Goal: Information Seeking & Learning: Find specific fact

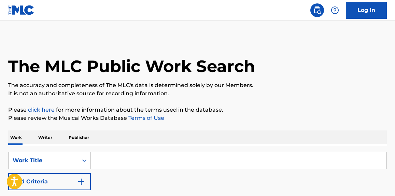
click at [115, 162] on input "Search Form" at bounding box center [239, 160] width 296 height 16
type input "[PERSON_NAME]"
click at [73, 179] on button "Add Criteria" at bounding box center [49, 181] width 83 height 17
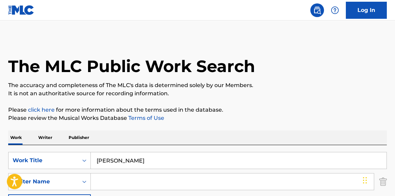
scroll to position [74, 0]
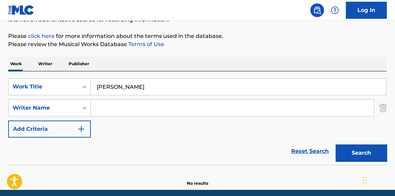
click at [113, 108] on input "Search Form" at bounding box center [232, 108] width 283 height 16
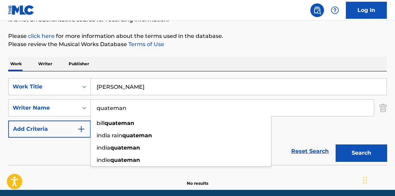
type input "quateman"
click at [336, 144] on button "Search" at bounding box center [361, 152] width 51 height 17
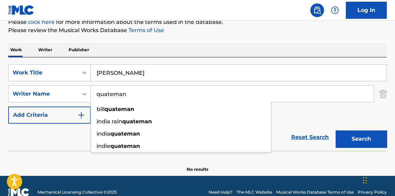
scroll to position [100, 0]
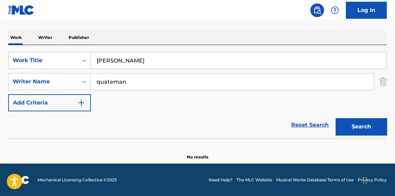
click at [116, 62] on input "[PERSON_NAME]" at bounding box center [239, 60] width 296 height 16
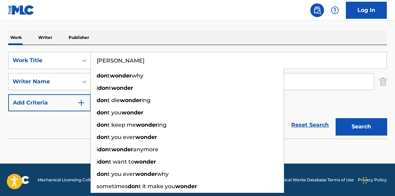
click at [336, 118] on button "Search" at bounding box center [361, 126] width 51 height 17
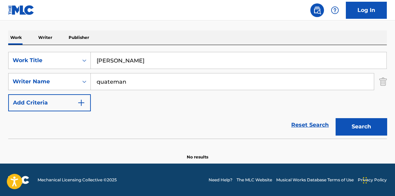
click at [107, 61] on input "[PERSON_NAME]" at bounding box center [239, 60] width 296 height 16
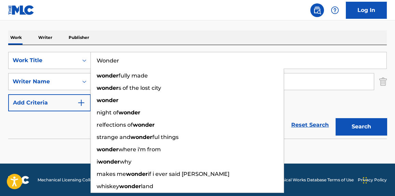
click at [336, 118] on button "Search" at bounding box center [361, 126] width 51 height 17
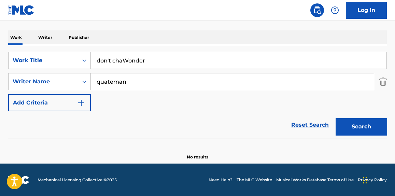
click at [336, 118] on button "Search" at bounding box center [361, 126] width 51 height 17
click at [108, 64] on input "don't cha Wonder" at bounding box center [239, 60] width 296 height 16
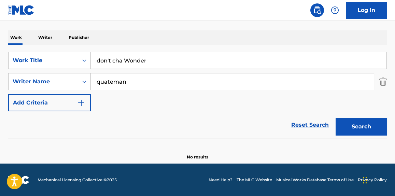
paste input "Kung Fu Fighting"
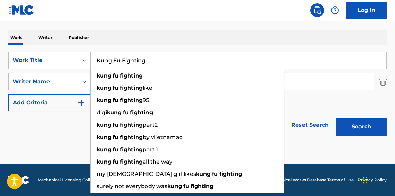
click at [110, 80] on div "kung fu fighting" at bounding box center [187, 76] width 193 height 12
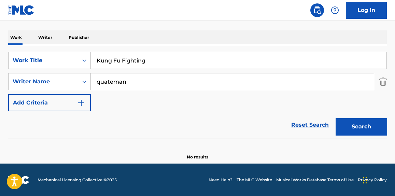
click at [110, 80] on input "quateman" at bounding box center [232, 81] width 283 height 16
click at [124, 60] on input "Kung Fu Fighting" at bounding box center [239, 60] width 296 height 16
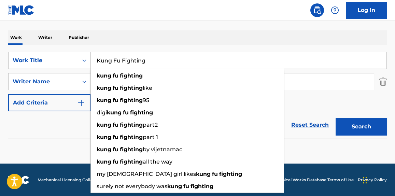
click at [124, 60] on input "Kung Fu Fighting" at bounding box center [239, 60] width 296 height 16
paste input "Kung Fu F"
type input "Kung Fu Fighting"
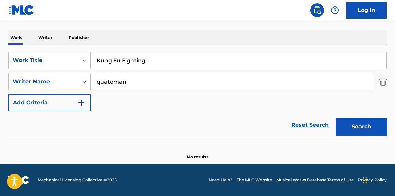
click at [63, 130] on div "Reset Search Search" at bounding box center [197, 124] width 379 height 27
click at [112, 81] on input "quateman" at bounding box center [232, 81] width 283 height 16
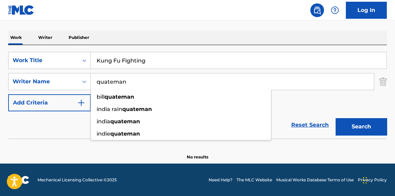
click at [112, 81] on input "quateman" at bounding box center [232, 81] width 283 height 16
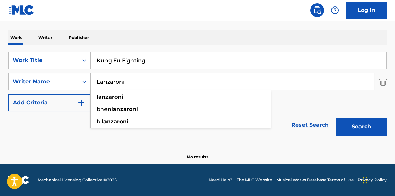
type input "Lanzaroni"
click at [336, 118] on button "Search" at bounding box center [361, 126] width 51 height 17
click at [112, 81] on input "Lanzaroni" at bounding box center [232, 81] width 283 height 16
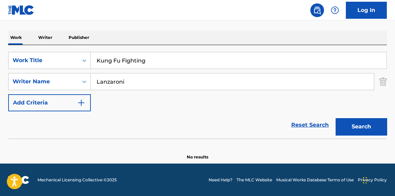
click at [336, 118] on button "Search" at bounding box center [361, 126] width 51 height 17
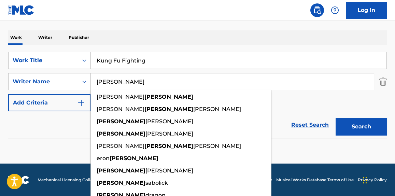
type input "[PERSON_NAME]"
click at [336, 118] on button "Search" at bounding box center [361, 126] width 51 height 17
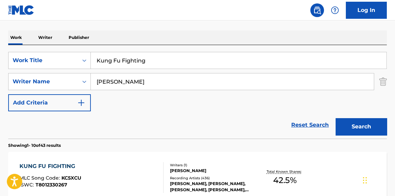
scroll to position [143, 0]
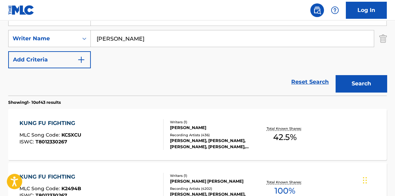
click at [120, 131] on div "KUNG FU FIGHTING MLC Song Code : KC5XCU ISWC : T8012330267" at bounding box center [91, 134] width 144 height 31
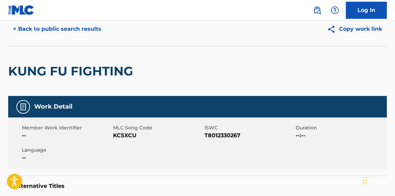
scroll to position [27, 0]
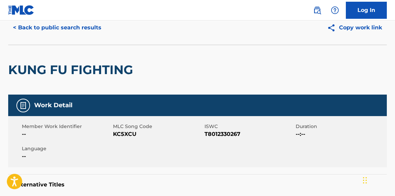
click at [69, 27] on button "< Back to public search results" at bounding box center [57, 27] width 98 height 17
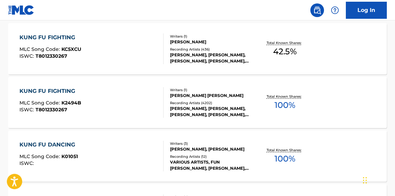
scroll to position [229, 0]
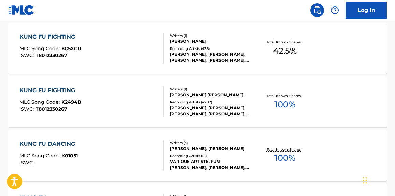
click at [121, 105] on div "KUNG FU FIGHTING MLC Song Code : K2494B ISWC : T8012330267" at bounding box center [91, 101] width 144 height 31
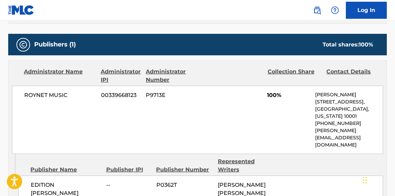
scroll to position [340, 0]
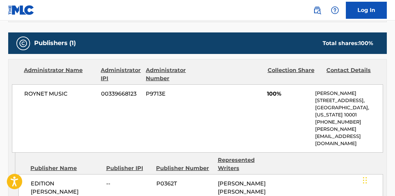
click at [333, 128] on p "[PERSON_NAME][EMAIL_ADDRESS][DOMAIN_NAME]" at bounding box center [349, 137] width 68 height 22
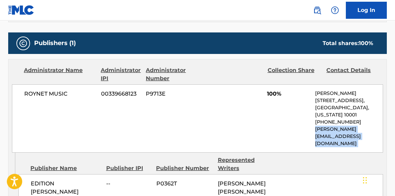
click at [333, 128] on p "[PERSON_NAME][EMAIL_ADDRESS][DOMAIN_NAME]" at bounding box center [349, 137] width 68 height 22
copy div "[PERSON_NAME][EMAIL_ADDRESS][DOMAIN_NAME] Admin Original Publisher Connecting L…"
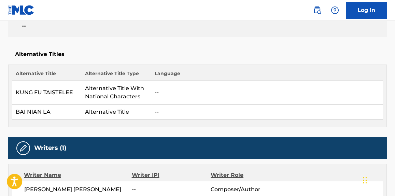
scroll to position [0, 0]
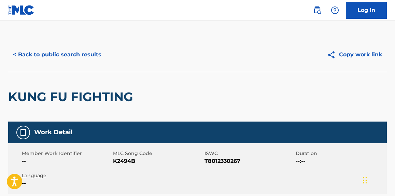
click at [88, 51] on button "< Back to public search results" at bounding box center [57, 54] width 98 height 17
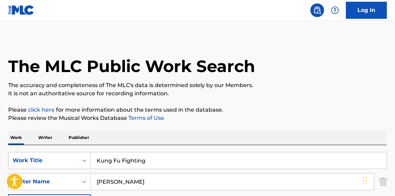
click at [124, 162] on input "Kung Fu Fighting" at bounding box center [239, 160] width 296 height 16
paste input "Doctor's Orders"
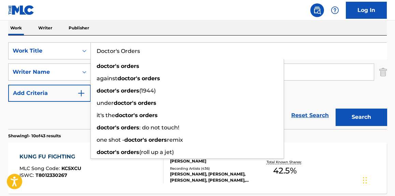
scroll to position [113, 0]
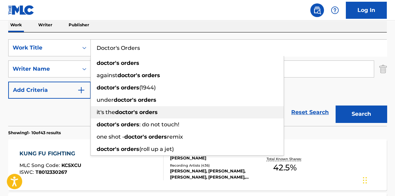
type input "Doctor's Orders"
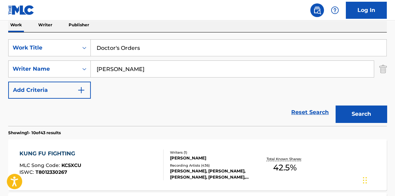
click at [75, 112] on div "Reset Search Search" at bounding box center [197, 112] width 379 height 27
click at [117, 66] on input "[PERSON_NAME]" at bounding box center [232, 69] width 283 height 16
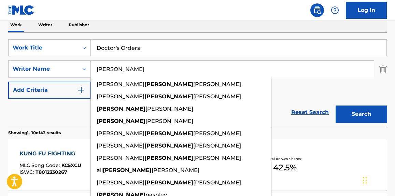
click at [117, 66] on input "[PERSON_NAME]" at bounding box center [232, 69] width 283 height 16
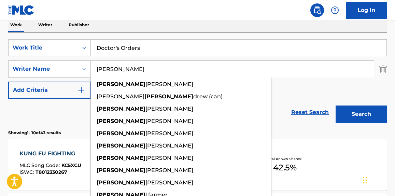
type input "[PERSON_NAME]"
click at [336, 105] on button "Search" at bounding box center [361, 113] width 51 height 17
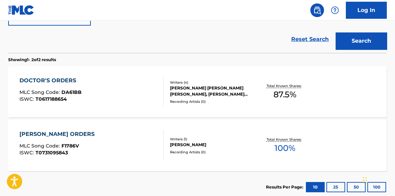
scroll to position [192, 0]
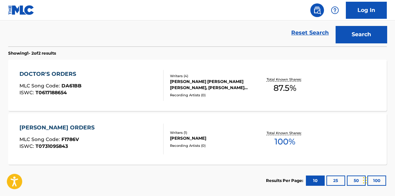
click at [123, 89] on div "DOCTOR'S ORDERS MLC Song Code : DA61BB ISWC : T0617188654" at bounding box center [91, 85] width 144 height 31
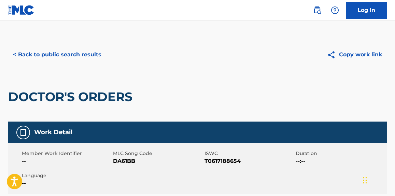
click at [79, 51] on button "< Back to public search results" at bounding box center [57, 54] width 98 height 17
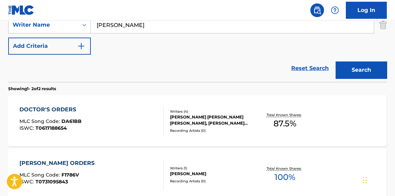
scroll to position [151, 0]
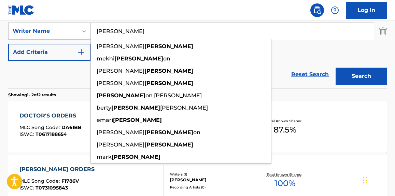
click at [108, 30] on input "[PERSON_NAME]" at bounding box center [232, 31] width 283 height 16
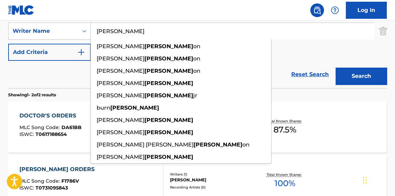
type input "[PERSON_NAME]"
click at [336, 68] on button "Search" at bounding box center [361, 76] width 51 height 17
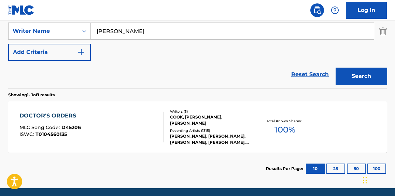
click at [117, 127] on div "DOCTOR'S ORDERS MLC Song Code : D45206 ISWC : T0104560135" at bounding box center [91, 127] width 144 height 31
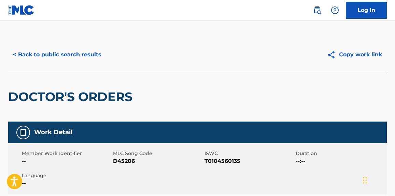
click at [64, 50] on button "< Back to public search results" at bounding box center [57, 54] width 98 height 17
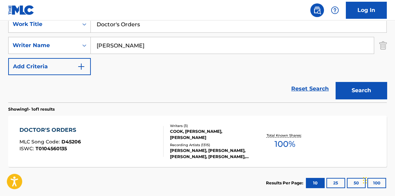
click at [123, 27] on input "Doctor's Orders" at bounding box center [239, 24] width 296 height 16
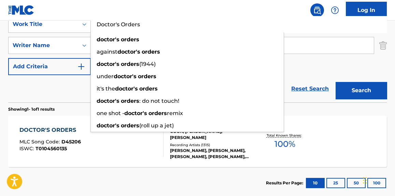
click at [123, 27] on input "Doctor's Orders" at bounding box center [239, 24] width 296 height 16
paste input "Never Can Say Goodbye"
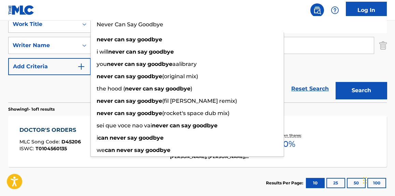
type input "Never Can Say Goodbye"
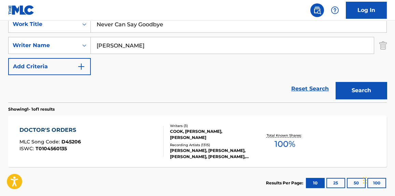
click at [58, 81] on div "Reset Search Search" at bounding box center [197, 88] width 379 height 27
click at [105, 42] on input "[PERSON_NAME]" at bounding box center [232, 45] width 283 height 16
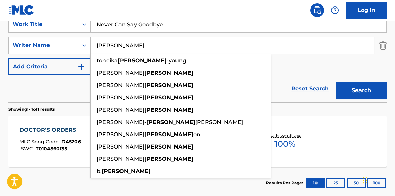
click at [105, 42] on input "[PERSON_NAME]" at bounding box center [232, 45] width 283 height 16
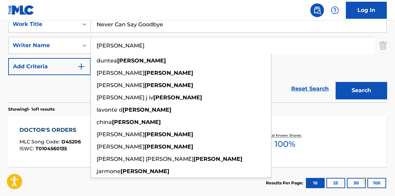
type input "[PERSON_NAME]"
click at [336, 82] on button "Search" at bounding box center [361, 90] width 51 height 17
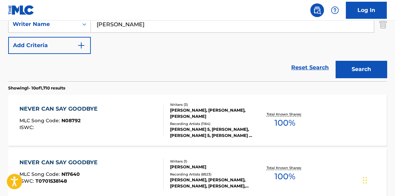
scroll to position [158, 0]
click at [114, 124] on div "NEVER CAN SAY GOODBYE MLC Song Code : N08792 ISWC :" at bounding box center [91, 119] width 144 height 31
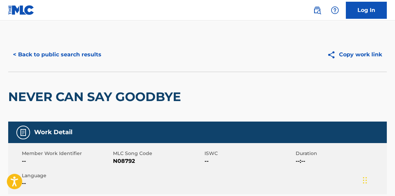
click at [77, 51] on button "< Back to public search results" at bounding box center [57, 54] width 98 height 17
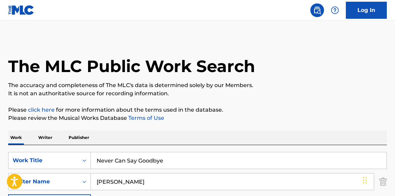
click at [126, 158] on input "Never Can Say Goodbye" at bounding box center [239, 160] width 296 height 16
paste input "Everybody Loves A Winner"
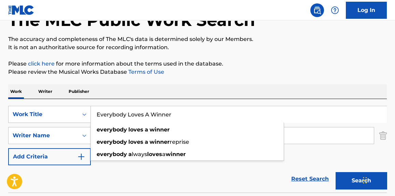
scroll to position [49, 0]
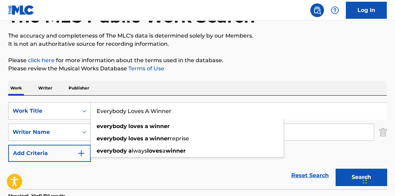
type input "Everybody Loves A Winner"
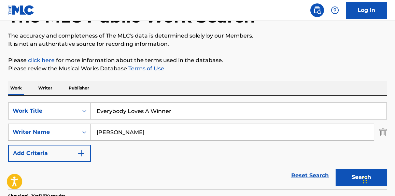
click at [122, 176] on div "Reset Search Search" at bounding box center [197, 175] width 379 height 27
click at [98, 132] on input "[PERSON_NAME]" at bounding box center [232, 132] width 283 height 16
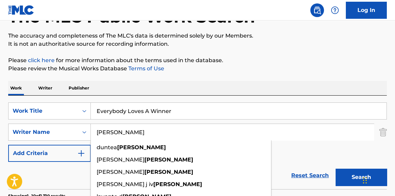
click at [98, 132] on input "[PERSON_NAME]" at bounding box center [232, 132] width 283 height 16
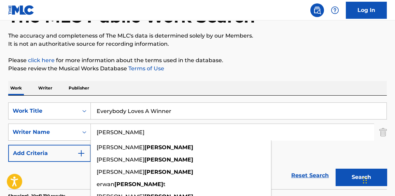
type input "[PERSON_NAME]"
click at [336, 169] on button "Search" at bounding box center [361, 177] width 51 height 17
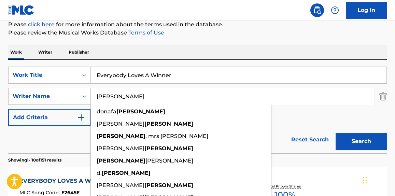
scroll to position [86, 0]
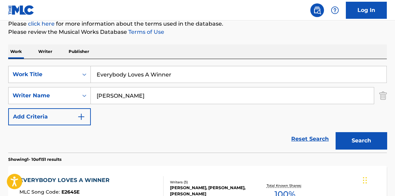
click at [351, 140] on button "Search" at bounding box center [361, 140] width 51 height 17
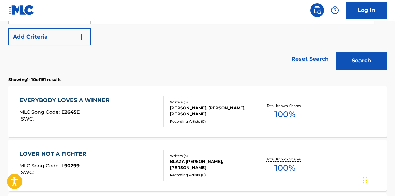
scroll to position [166, 0]
click at [117, 116] on div "EVERYBODY LOVES A WINNER MLC Song Code : E2645E ISWC :" at bounding box center [91, 111] width 144 height 31
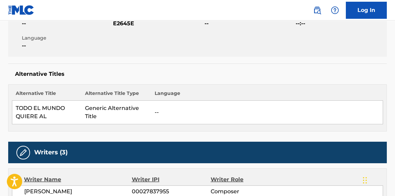
scroll to position [146, 0]
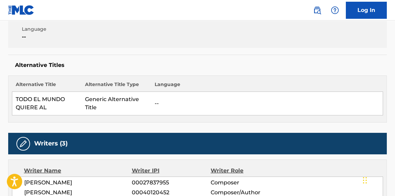
drag, startPoint x: 146, startPoint y: 90, endPoint x: 86, endPoint y: 66, distance: 64.9
click at [86, 66] on h5 "Alternative Titles" at bounding box center [197, 65] width 365 height 7
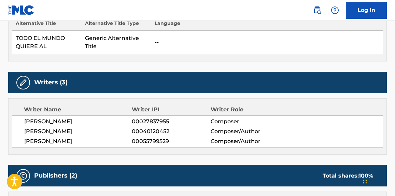
scroll to position [0, 0]
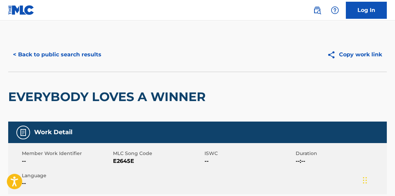
click at [72, 54] on button "< Back to public search results" at bounding box center [57, 54] width 98 height 17
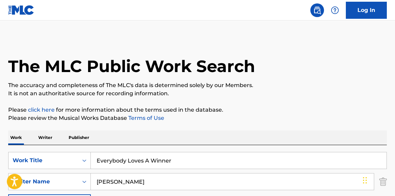
click at [122, 158] on input "Everybody Loves A Winner" at bounding box center [239, 160] width 296 height 16
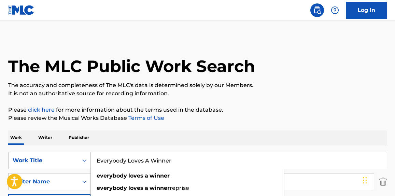
paste input "Are You Ready For This"
type input "Are You Ready For This"
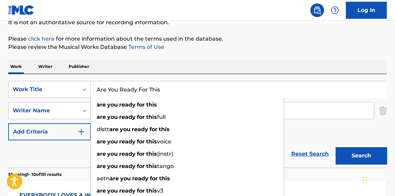
scroll to position [72, 0]
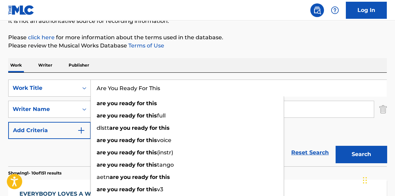
click at [78, 152] on div "Reset Search Search" at bounding box center [197, 152] width 379 height 27
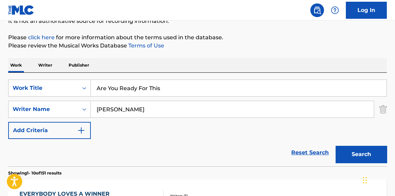
click at [121, 107] on input "[PERSON_NAME]" at bounding box center [232, 109] width 283 height 16
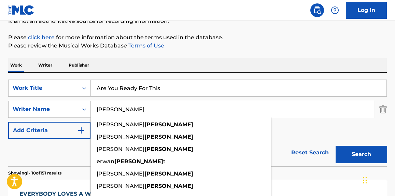
click at [121, 107] on input "[PERSON_NAME]" at bounding box center [232, 109] width 283 height 16
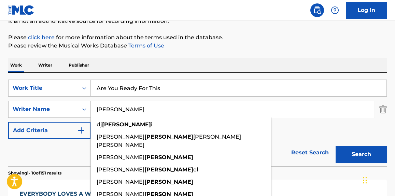
type input "[PERSON_NAME]"
click at [336, 146] on button "Search" at bounding box center [361, 154] width 51 height 17
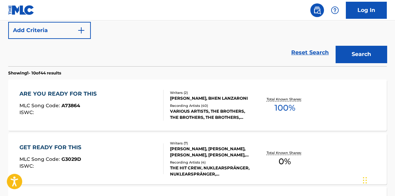
scroll to position [172, 0]
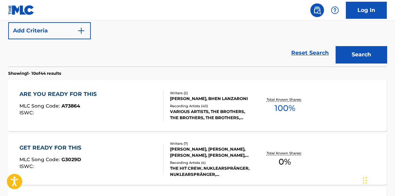
click at [130, 116] on div "ARE YOU READY FOR THIS MLC Song Code : A73864 ISWC :" at bounding box center [91, 105] width 144 height 31
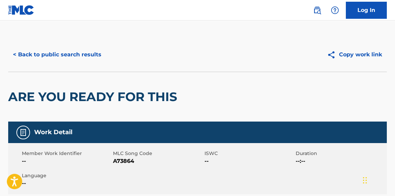
click at [79, 53] on button "< Back to public search results" at bounding box center [57, 54] width 98 height 17
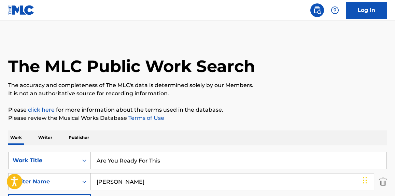
click at [129, 158] on input "Are You Ready For This" at bounding box center [239, 160] width 296 height 16
paste input "Get Dancin'"
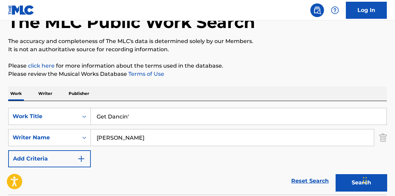
scroll to position [46, 0]
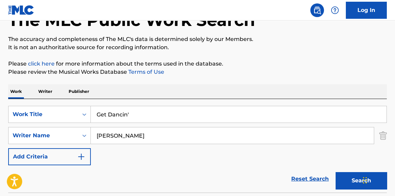
type input "Get Dancin'"
click at [108, 136] on input "[PERSON_NAME]" at bounding box center [232, 135] width 283 height 16
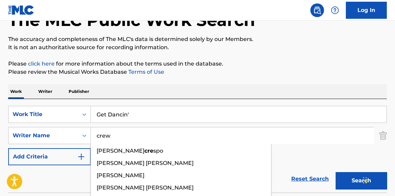
type input "crew"
click at [336, 172] on button "Search" at bounding box center [361, 180] width 51 height 17
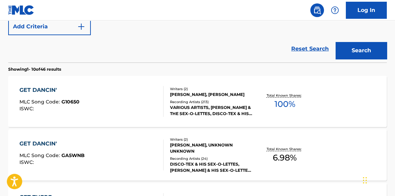
scroll to position [176, 0]
click at [110, 110] on div "GET DANCIN' MLC Song Code : G10650 ISWC :" at bounding box center [91, 101] width 144 height 31
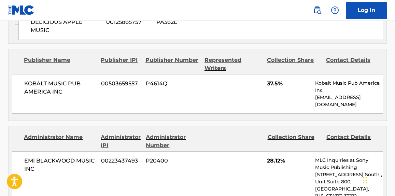
scroll to position [419, 0]
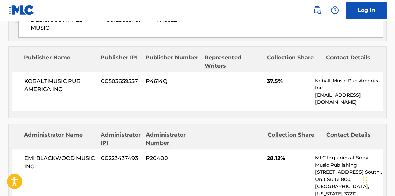
drag, startPoint x: 209, startPoint y: 109, endPoint x: 135, endPoint y: 164, distance: 91.7
click at [135, 164] on div "EMI [PERSON_NAME] MUSIC INC 00223437493 P20400 28.12% MLC Inquiries at Sony Mus…" at bounding box center [197, 190] width 371 height 83
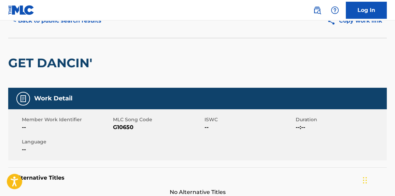
scroll to position [0, 0]
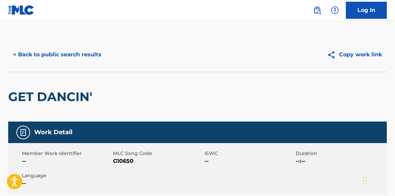
click at [79, 52] on button "< Back to public search results" at bounding box center [57, 54] width 98 height 17
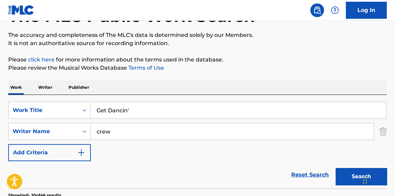
scroll to position [27, 0]
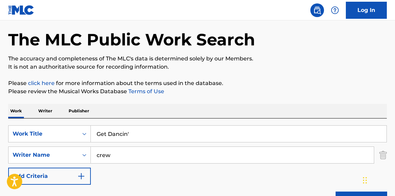
click at [113, 135] on input "Get Dancin'" at bounding box center [239, 134] width 296 height 16
paste input "Thanks A Million"
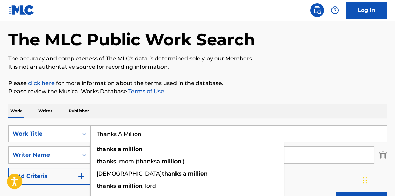
type input "Thanks A Million"
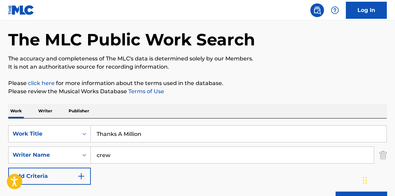
click at [321, 159] on input "crew" at bounding box center [232, 155] width 283 height 16
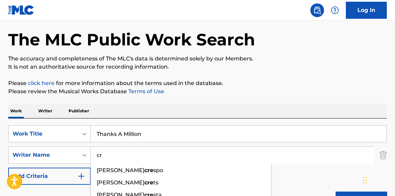
type input "c"
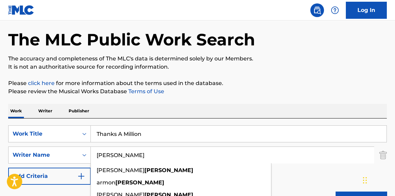
type input "[PERSON_NAME]"
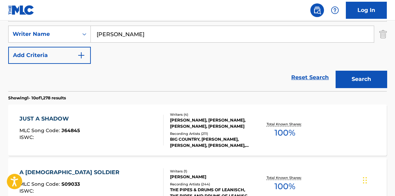
scroll to position [206, 0]
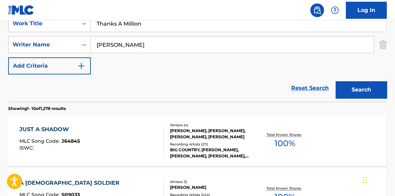
click at [367, 90] on button "Search" at bounding box center [361, 89] width 51 height 17
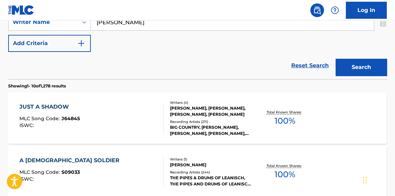
scroll to position [123, 0]
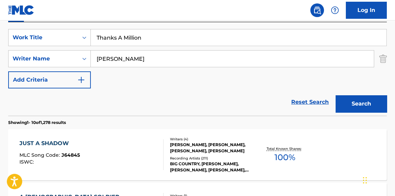
click at [104, 59] on input "[PERSON_NAME]" at bounding box center [232, 59] width 283 height 16
click at [336, 95] on button "Search" at bounding box center [361, 103] width 51 height 17
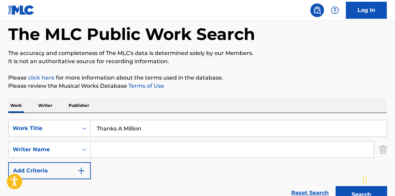
scroll to position [32, 0]
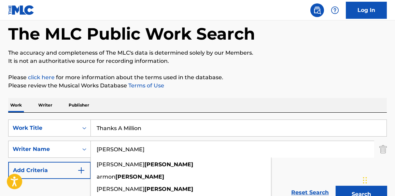
type input "[PERSON_NAME]"
click at [336, 186] on button "Search" at bounding box center [361, 194] width 51 height 17
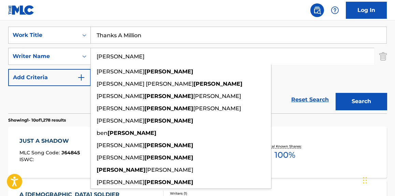
scroll to position [146, 0]
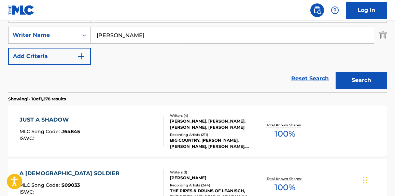
click at [350, 76] on button "Search" at bounding box center [361, 80] width 51 height 17
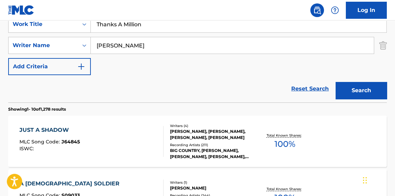
scroll to position [136, 0]
click at [106, 22] on input "Thanks A Million" at bounding box center [239, 24] width 296 height 16
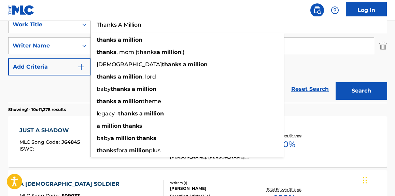
paste input "In The Pocket"
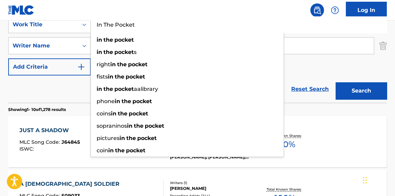
type input "In The Pocket"
click at [75, 81] on div "Reset Search Search" at bounding box center [197, 88] width 379 height 27
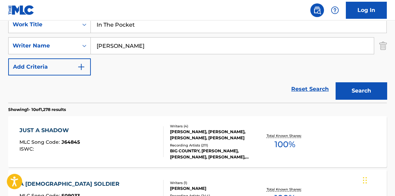
click at [122, 44] on input "[PERSON_NAME]" at bounding box center [232, 46] width 283 height 16
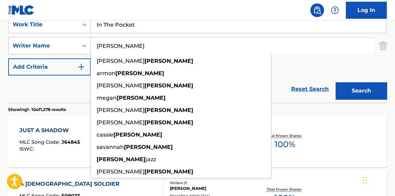
click at [122, 44] on input "[PERSON_NAME]" at bounding box center [232, 46] width 283 height 16
type input "a"
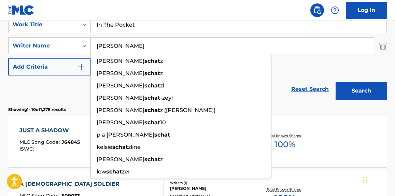
type input "[PERSON_NAME]"
click at [336, 82] on button "Search" at bounding box center [361, 90] width 51 height 17
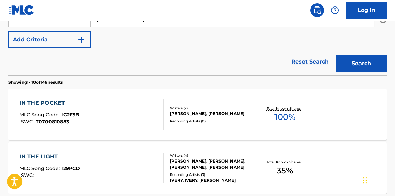
scroll to position [165, 0]
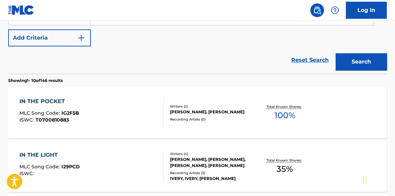
click at [135, 122] on div "IN THE POCKET MLC Song Code : IG2F5B ISWC : T0700810883" at bounding box center [91, 112] width 144 height 31
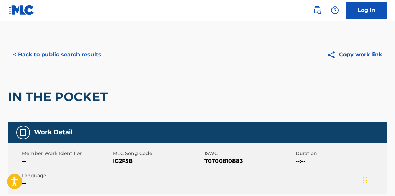
click at [80, 60] on button "< Back to public search results" at bounding box center [57, 54] width 98 height 17
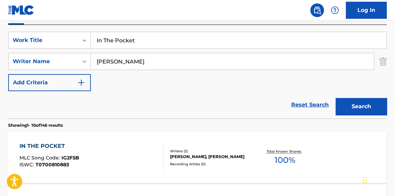
scroll to position [103, 0]
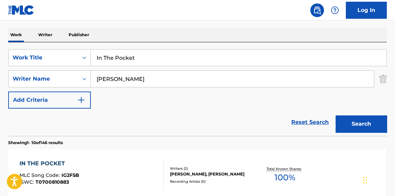
click at [140, 62] on input "In The Pocket" at bounding box center [239, 57] width 296 height 16
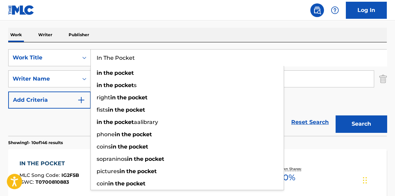
click at [140, 62] on input "In The Pocket" at bounding box center [239, 57] width 296 height 16
paste input "Fire"
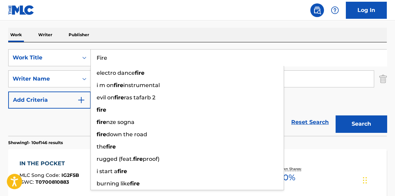
type input "Fire"
click at [62, 132] on div "Reset Search Search" at bounding box center [197, 122] width 379 height 27
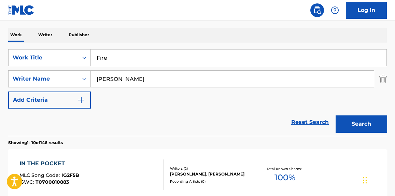
click at [107, 83] on input "[PERSON_NAME]" at bounding box center [232, 79] width 283 height 16
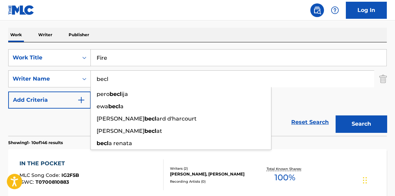
click at [336, 115] on button "Search" at bounding box center [361, 123] width 51 height 17
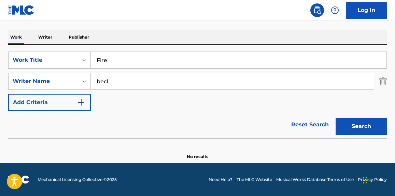
scroll to position [100, 0]
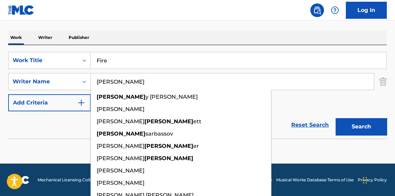
type input "[PERSON_NAME]"
click at [336, 118] on button "Search" at bounding box center [361, 126] width 51 height 17
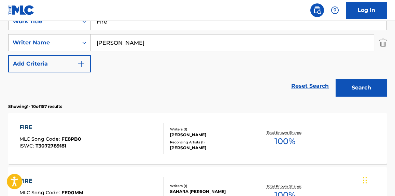
scroll to position [172, 0]
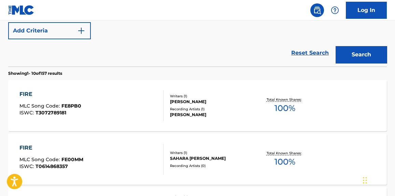
click at [110, 110] on div "FIRE MLC Song Code : FE8PB0 ISWC : T3072789181" at bounding box center [91, 105] width 144 height 31
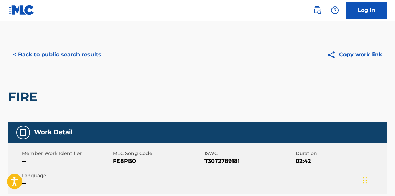
click at [75, 48] on button "< Back to public search results" at bounding box center [57, 54] width 98 height 17
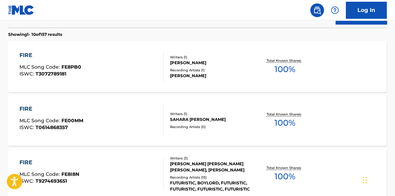
scroll to position [6, 0]
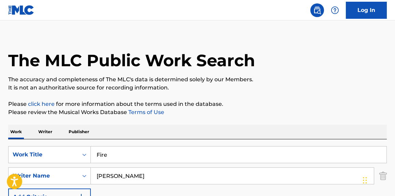
click at [110, 156] on input "Fire" at bounding box center [239, 154] width 296 height 16
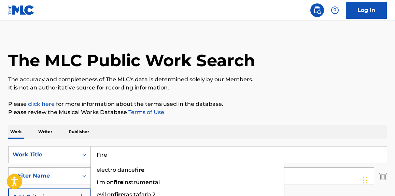
paste input "Everybody Loves A Winner"
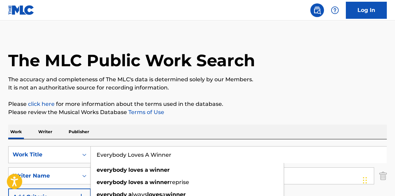
type input "Everybody Loves A Winner"
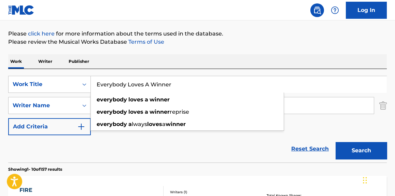
scroll to position [100, 0]
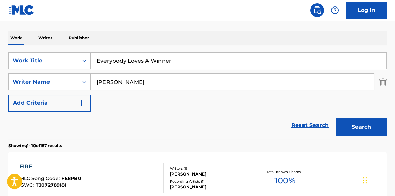
click at [120, 122] on div "Reset Search Search" at bounding box center [197, 125] width 379 height 27
click at [108, 83] on input "[PERSON_NAME]" at bounding box center [232, 82] width 283 height 16
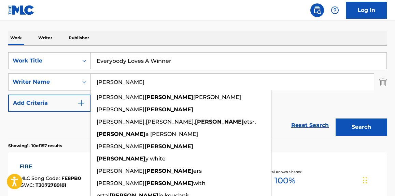
click at [108, 83] on input "[PERSON_NAME]" at bounding box center [232, 82] width 283 height 16
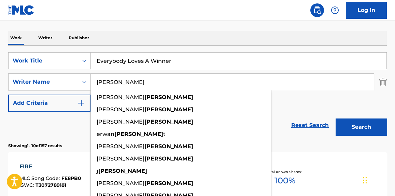
type input "[PERSON_NAME]"
click at [336, 118] on button "Search" at bounding box center [361, 126] width 51 height 17
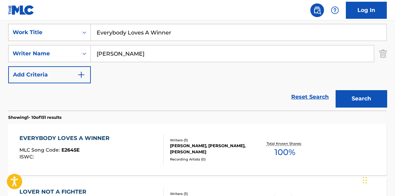
scroll to position [144, 0]
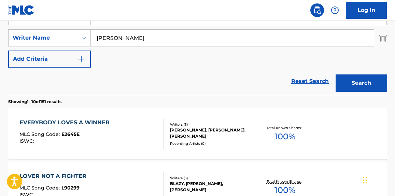
click at [112, 128] on div "EVERYBODY LOVES A WINNER MLC Song Code : E2645E ISWC :" at bounding box center [91, 133] width 144 height 31
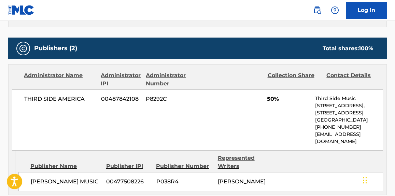
scroll to position [351, 0]
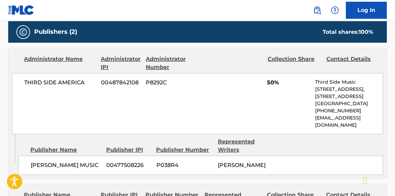
drag, startPoint x: 112, startPoint y: 128, endPoint x: 326, endPoint y: 127, distance: 214.0
click at [326, 127] on p "[EMAIL_ADDRESS][DOMAIN_NAME]" at bounding box center [349, 121] width 68 height 14
copy div "[EMAIL_ADDRESS][DOMAIN_NAME] Admin Original Publisher Connecting Line"
